Goal: Information Seeking & Learning: Find specific fact

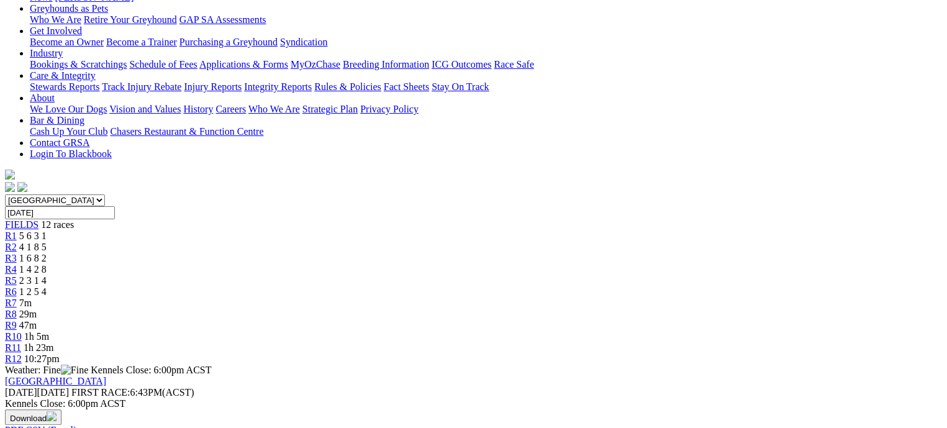
scroll to position [248, 0]
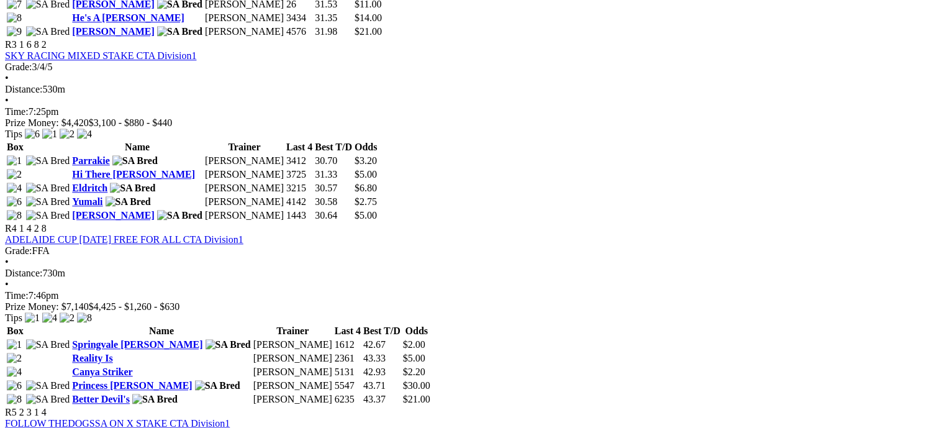
scroll to position [1180, 0]
